Goal: Information Seeking & Learning: Understand process/instructions

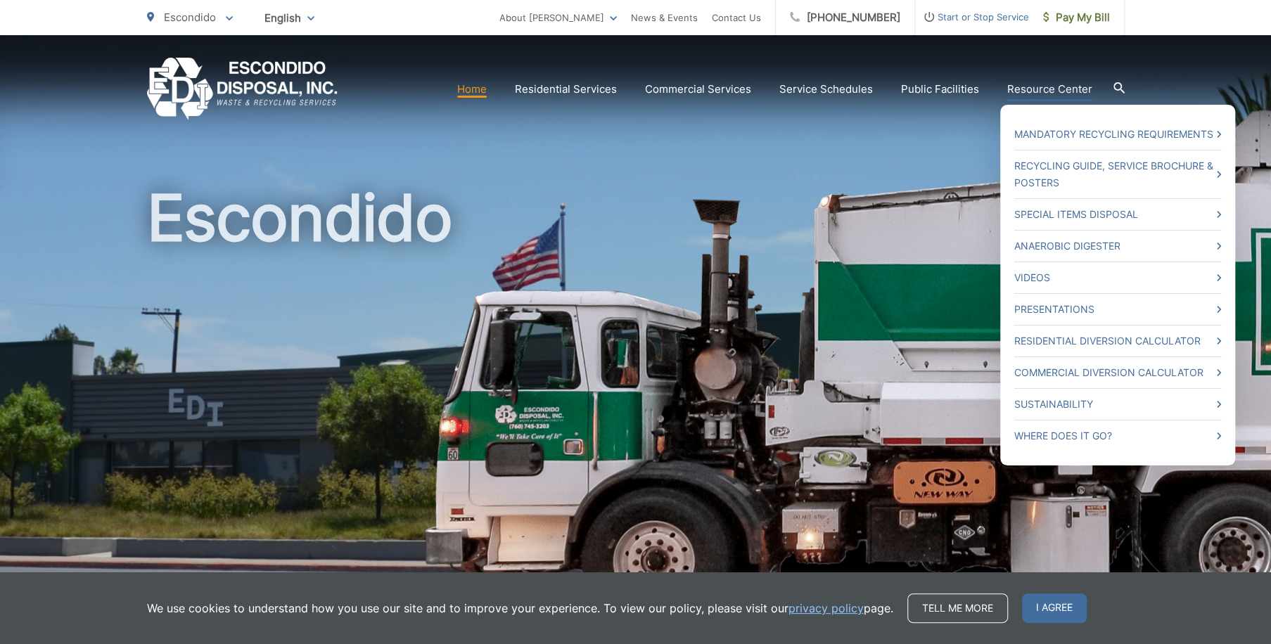
click at [1046, 87] on link "Resource Center" at bounding box center [1049, 89] width 85 height 17
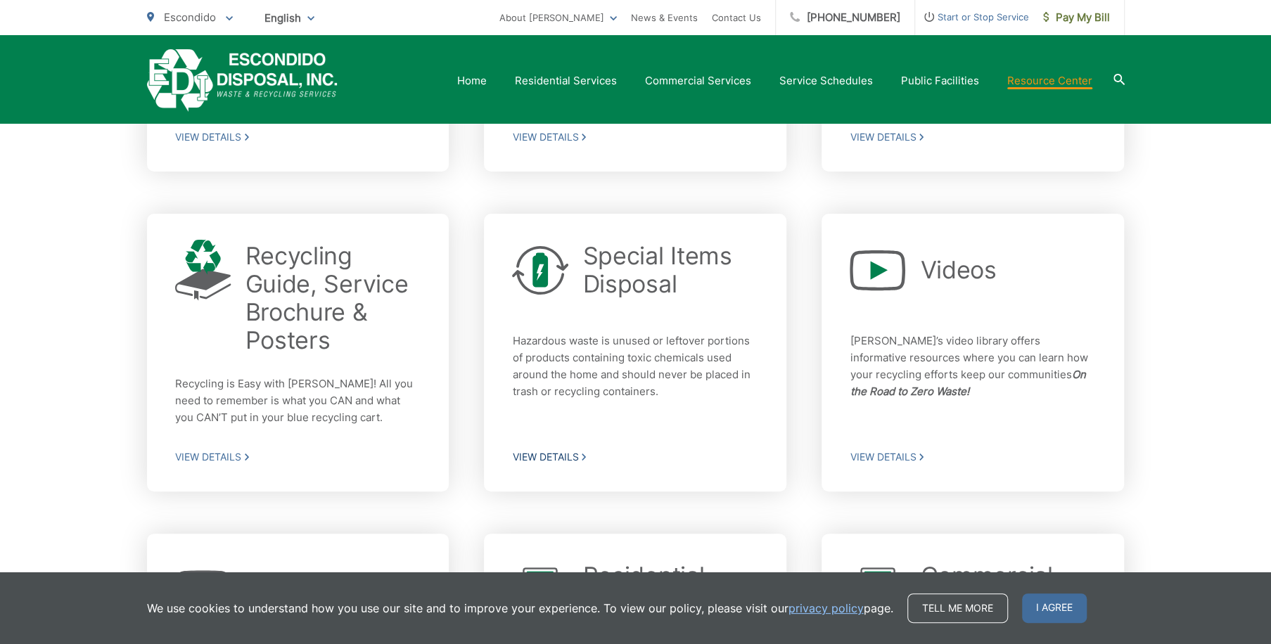
scroll to position [670, 0]
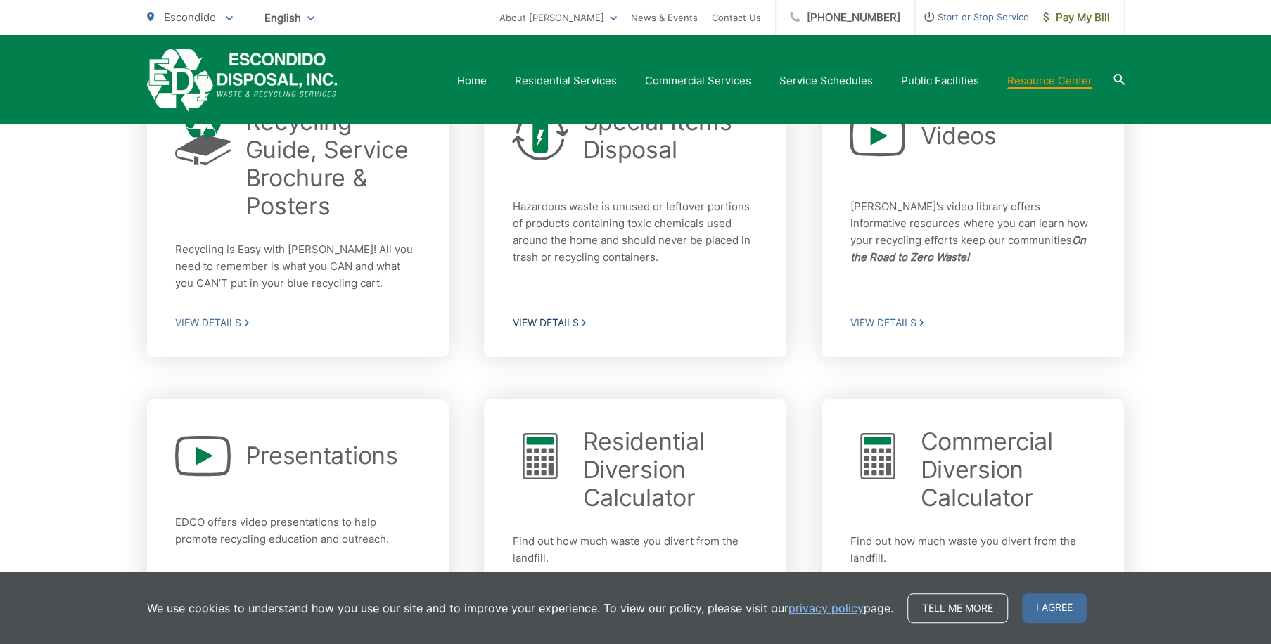
click at [583, 317] on span "View Details" at bounding box center [635, 322] width 246 height 13
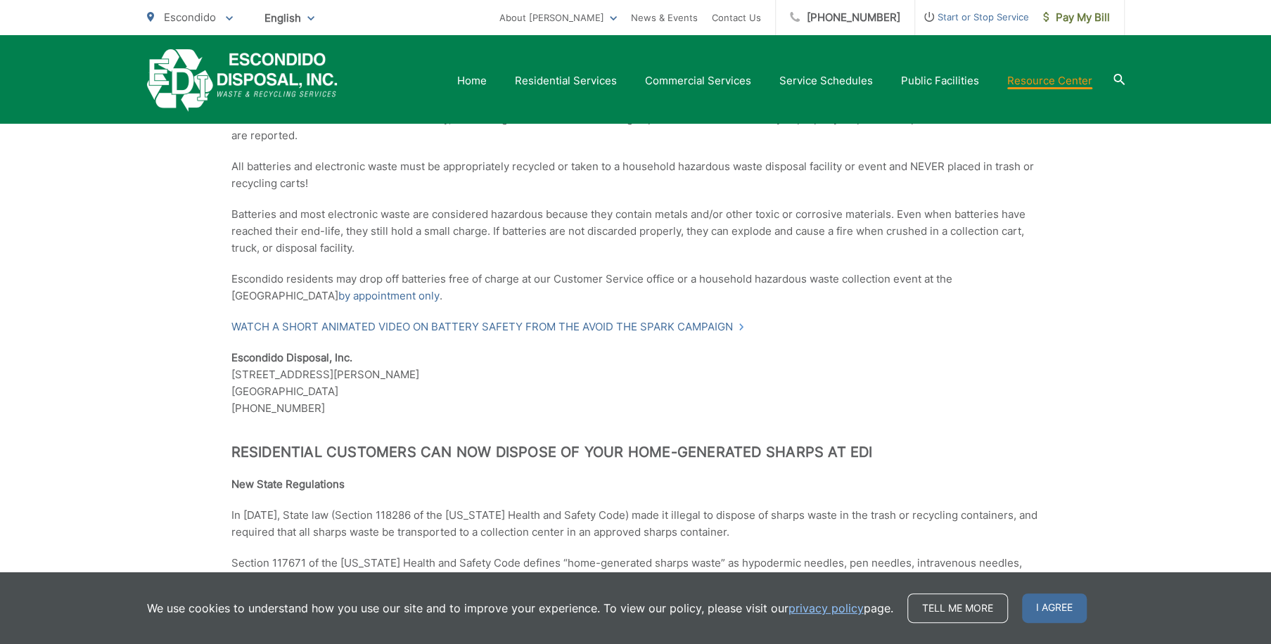
scroll to position [899, 0]
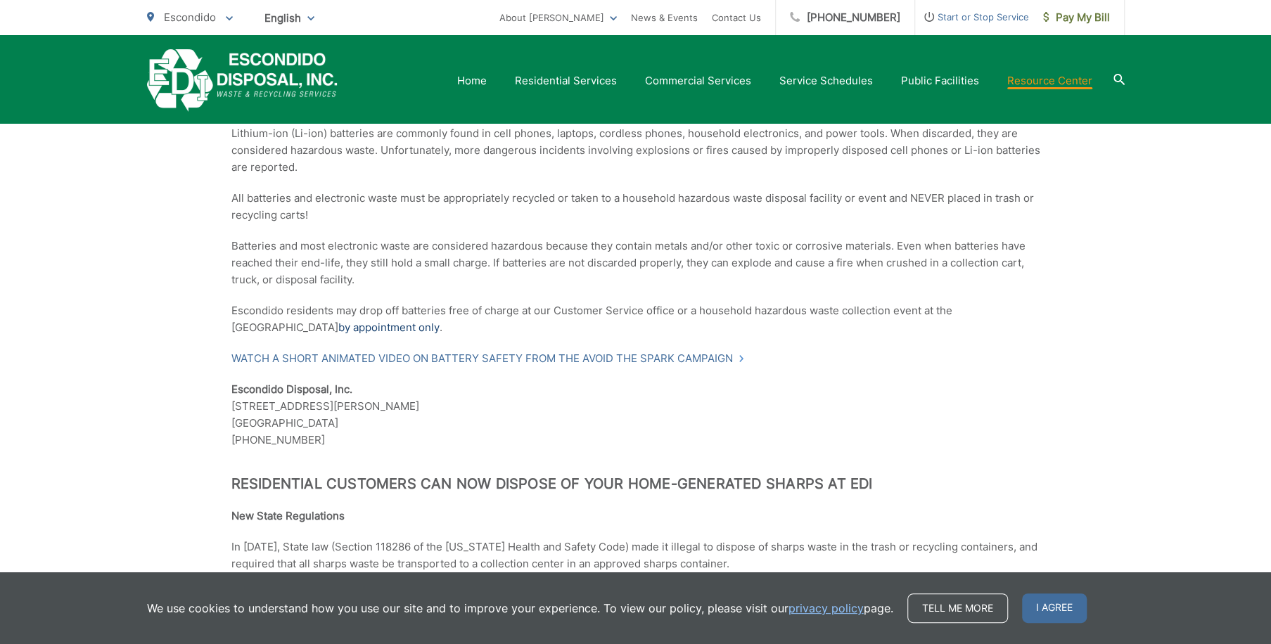
click at [338, 325] on link "by appointment only" at bounding box center [388, 327] width 101 height 17
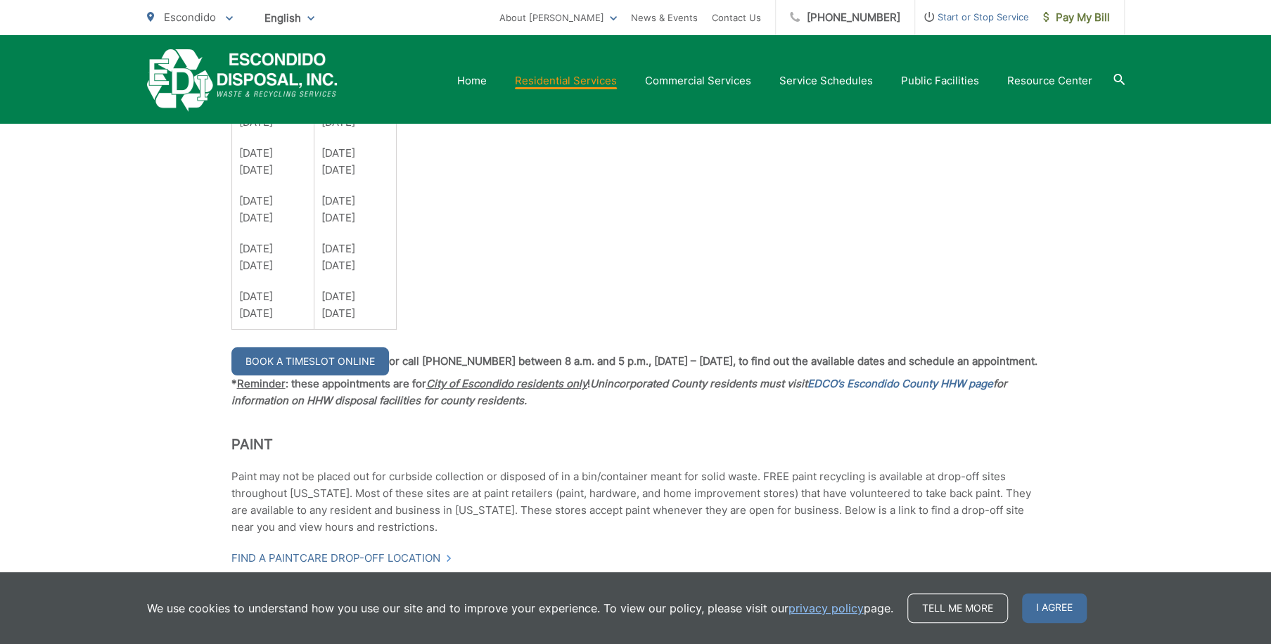
scroll to position [1139, 0]
